Goal: Task Accomplishment & Management: Manage account settings

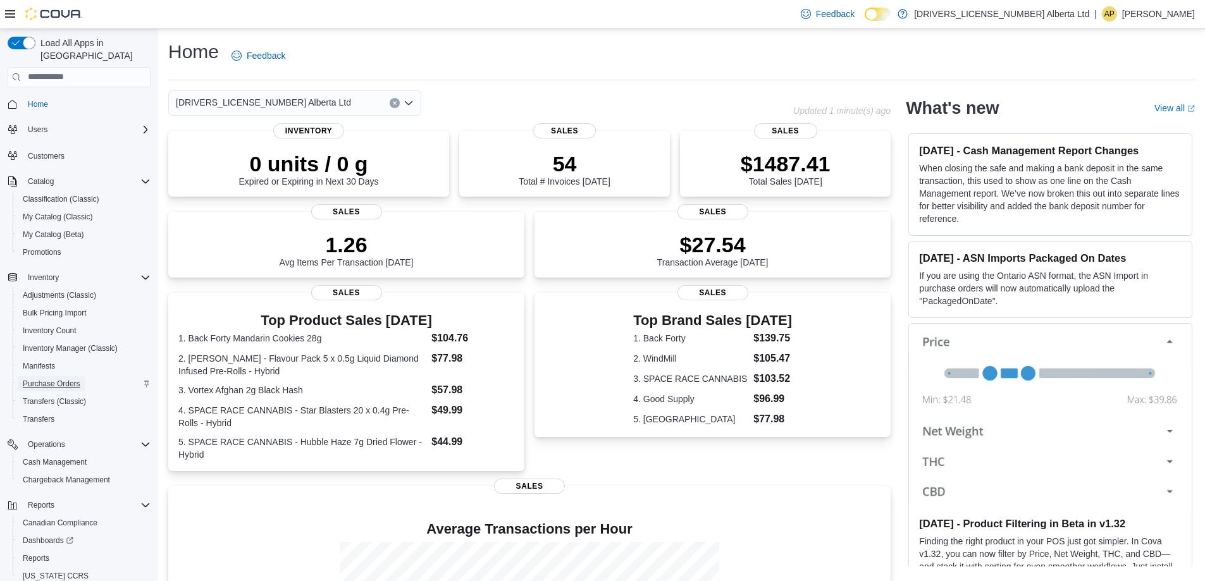
click at [47, 379] on span "Purchase Orders" at bounding box center [52, 384] width 58 height 10
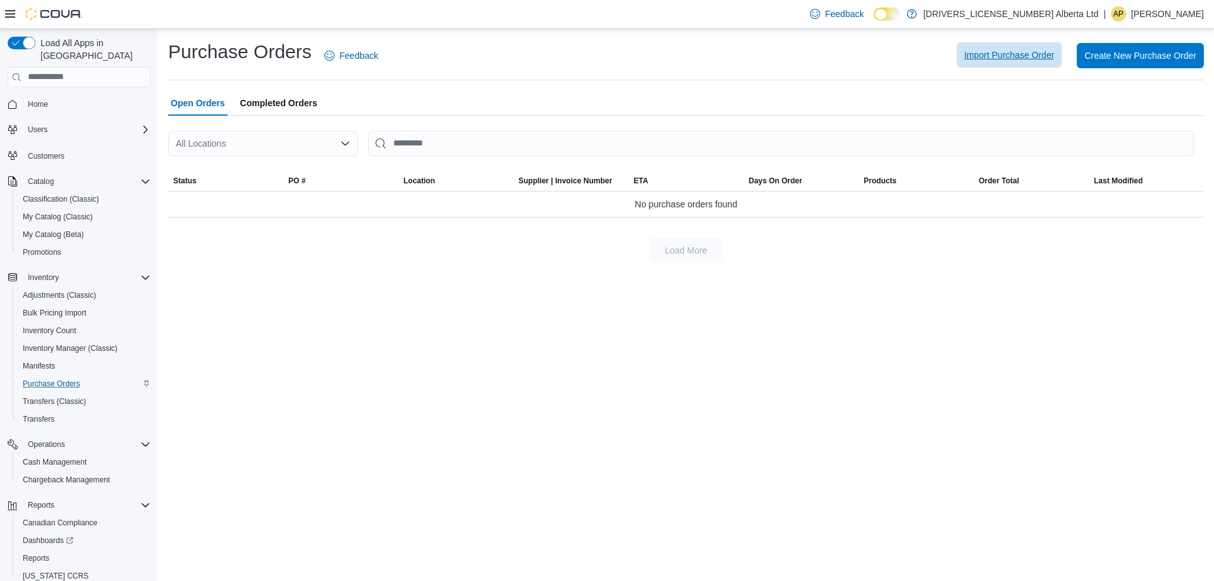
click at [1018, 60] on span "Import Purchase Order" at bounding box center [1009, 55] width 90 height 13
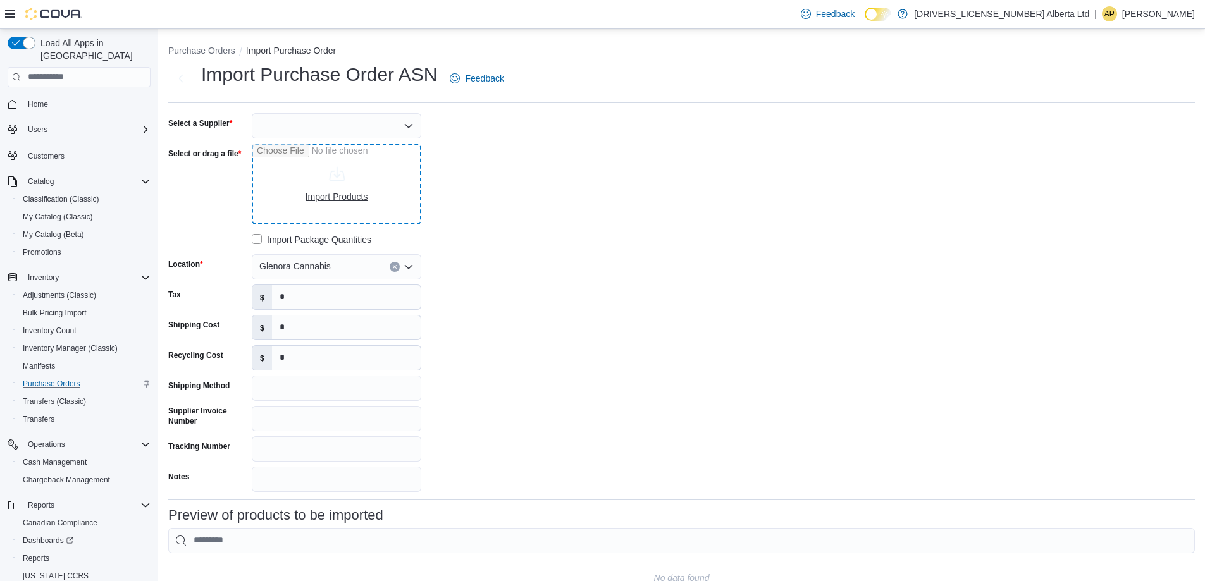
click at [343, 190] on input "Select or drag a file" at bounding box center [336, 184] width 169 height 81
type input "**********"
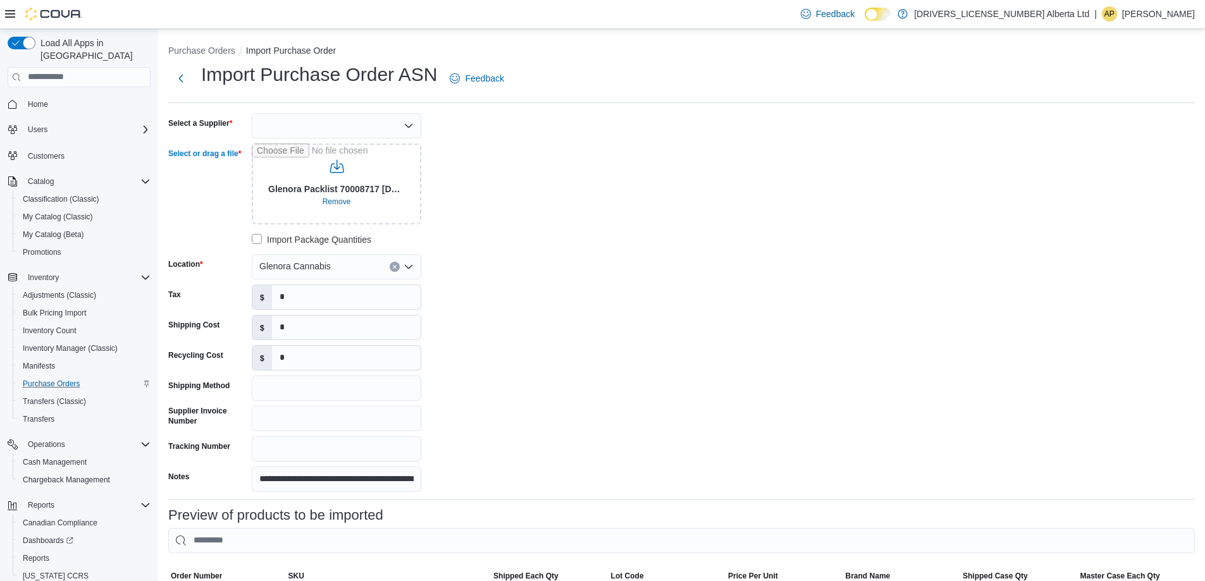
click at [413, 121] on icon "Open list of options" at bounding box center [408, 126] width 10 height 10
click at [300, 150] on span "AGLC" at bounding box center [343, 147] width 139 height 13
click at [393, 420] on input "Supplier Invoice Number" at bounding box center [336, 418] width 169 height 25
type input "********"
click at [529, 421] on div "**********" at bounding box center [357, 302] width 379 height 379
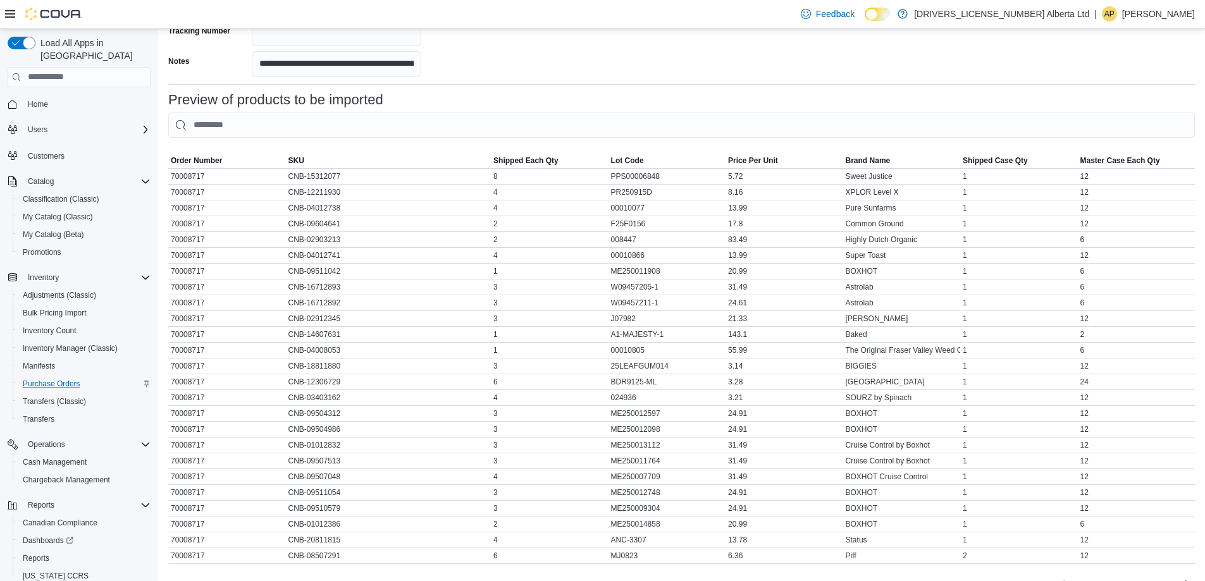
scroll to position [480, 0]
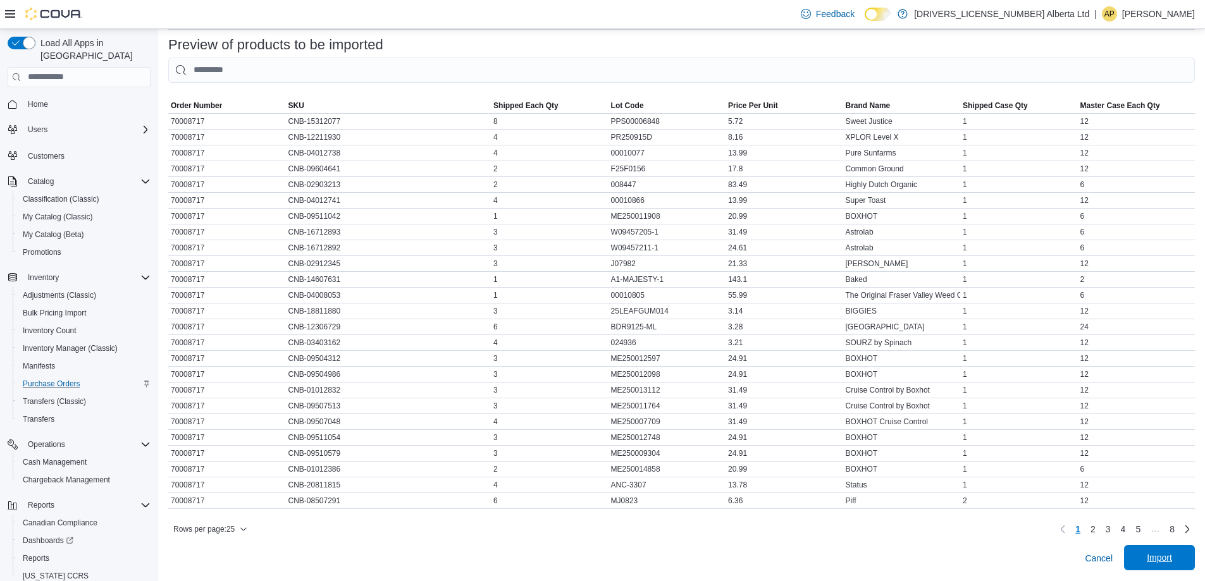
click at [1172, 559] on span "Import" at bounding box center [1159, 557] width 25 height 13
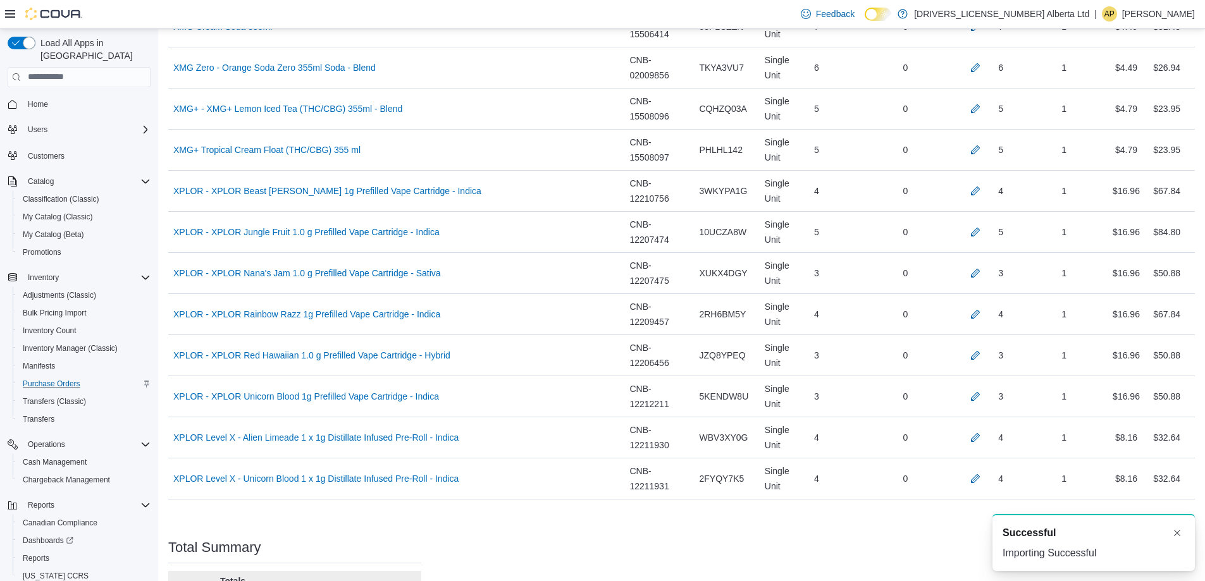
scroll to position [7957, 0]
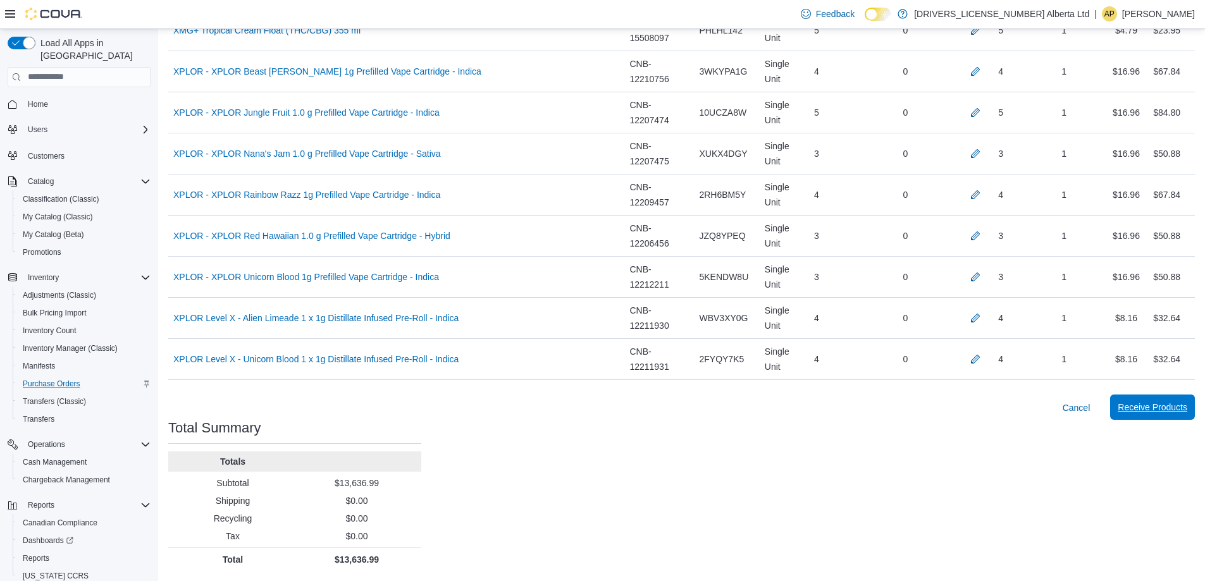
click at [1179, 410] on span "Receive Products" at bounding box center [1152, 407] width 70 height 13
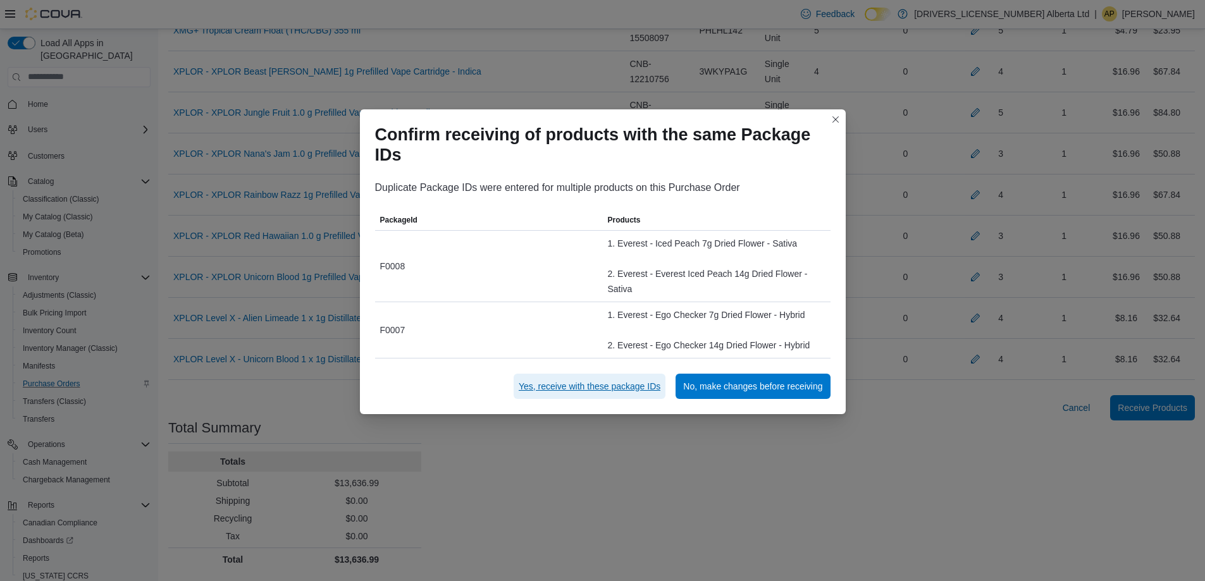
click at [577, 386] on span "Yes, receive with these package IDs" at bounding box center [590, 386] width 142 height 13
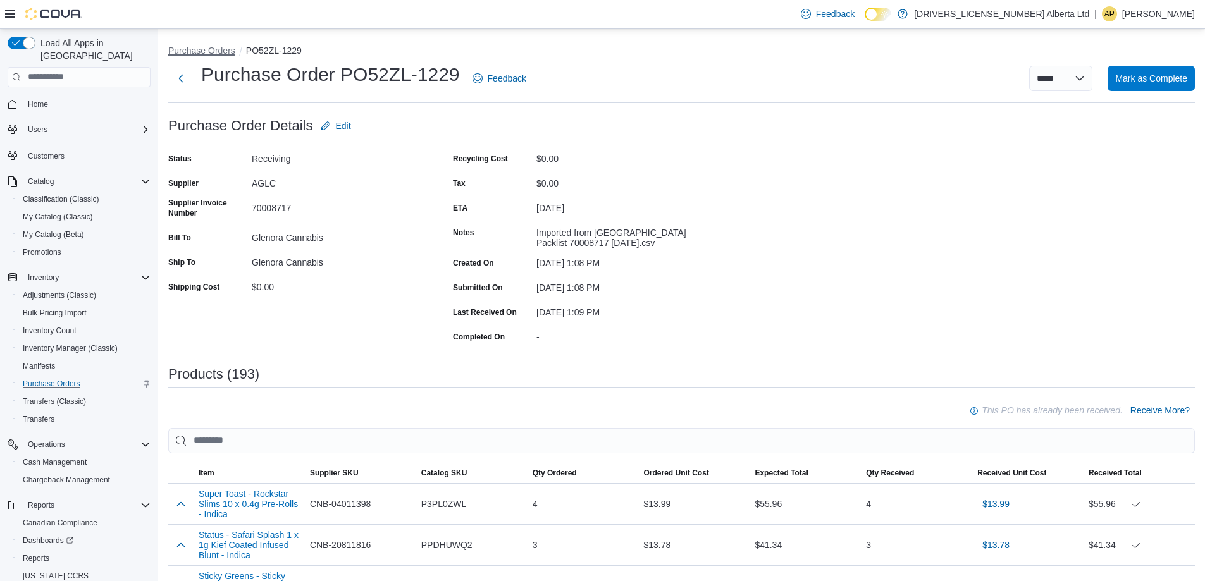
click at [208, 46] on button "Purchase Orders" at bounding box center [201, 51] width 67 height 10
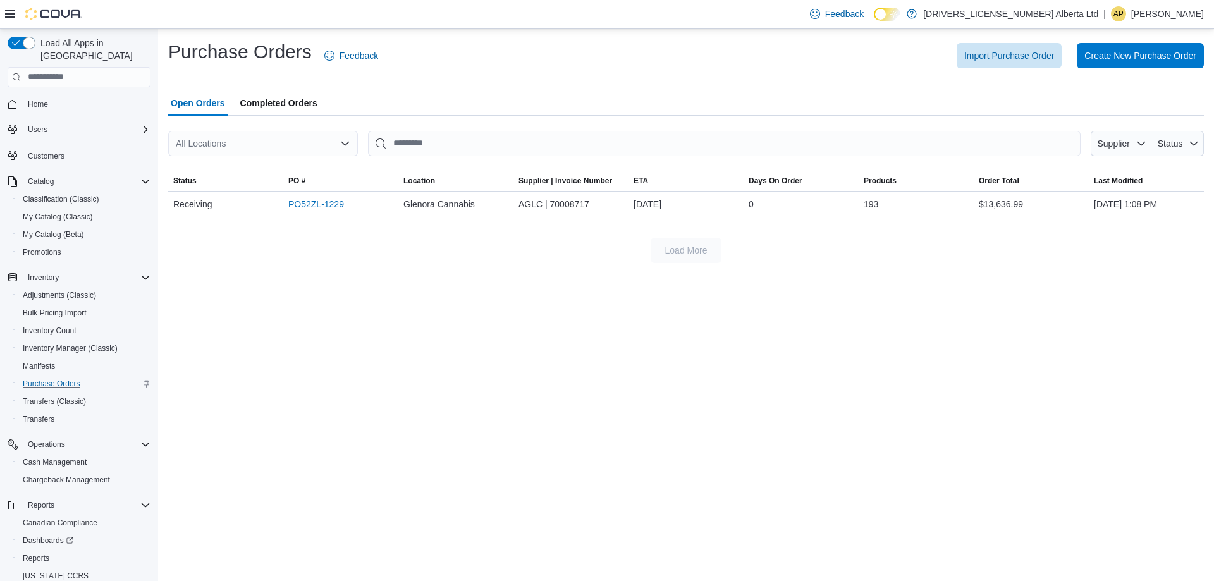
click at [283, 102] on span "Completed Orders" at bounding box center [278, 102] width 77 height 25
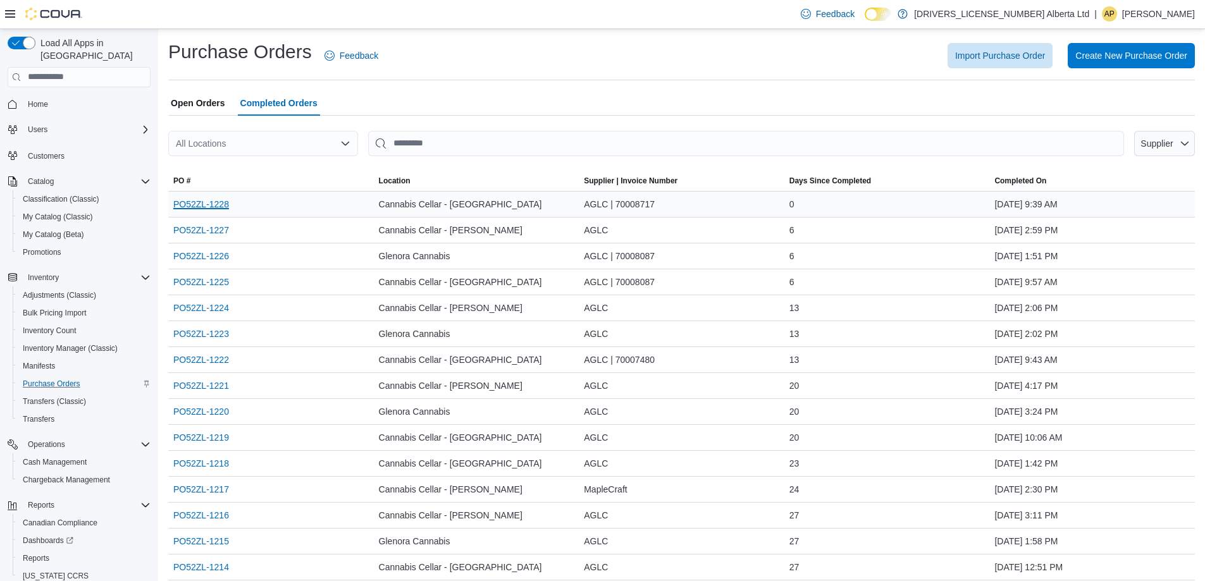
click at [201, 202] on link "PO52ZL-1228" at bounding box center [201, 204] width 56 height 15
